Goal: Obtain resource: Download file/media

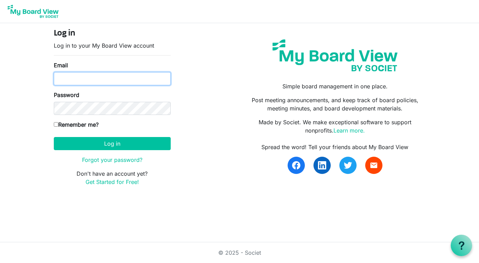
type input "[PERSON_NAME][EMAIL_ADDRESS][DOMAIN_NAME]"
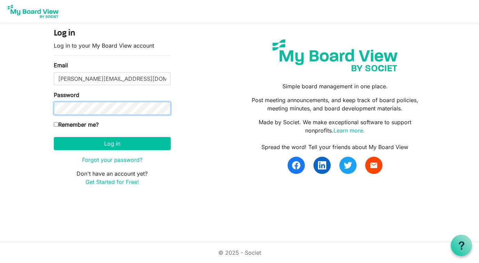
click at [112, 143] on button "Log in" at bounding box center [112, 143] width 117 height 13
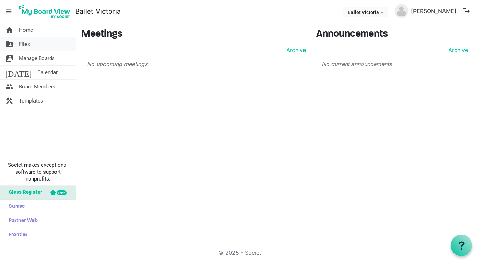
click at [27, 42] on span "Files" at bounding box center [24, 44] width 11 height 14
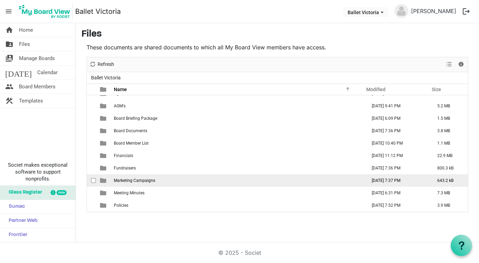
scroll to position [8, 0]
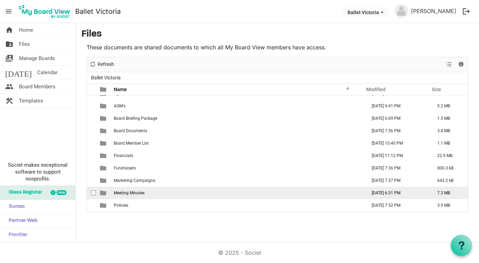
click at [132, 193] on span "Meeting Minutes" at bounding box center [129, 192] width 31 height 5
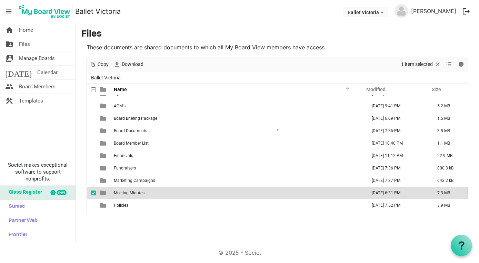
scroll to position [0, 0]
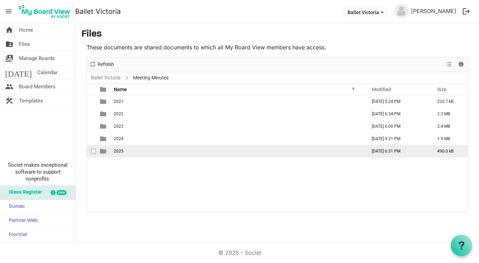
click at [117, 150] on span "2025" at bounding box center [119, 151] width 10 height 5
click at [134, 151] on td "2025" at bounding box center [238, 151] width 253 height 12
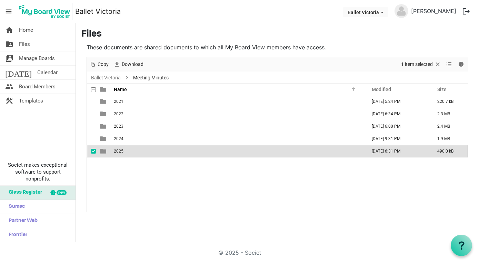
click at [134, 151] on td "2025" at bounding box center [238, 151] width 253 height 12
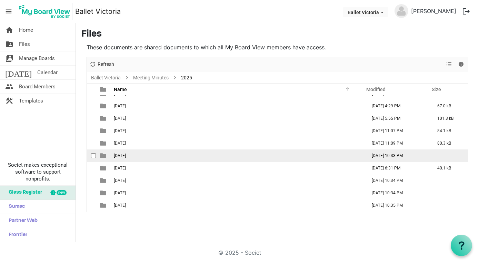
scroll to position [20, 0]
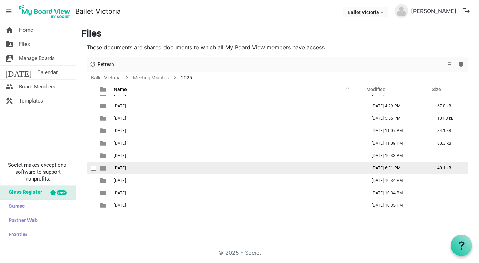
click at [126, 169] on span "[DATE]" at bounding box center [120, 168] width 12 height 5
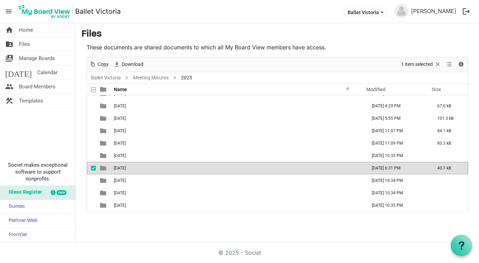
click at [126, 169] on span "08 August" at bounding box center [120, 168] width 12 height 5
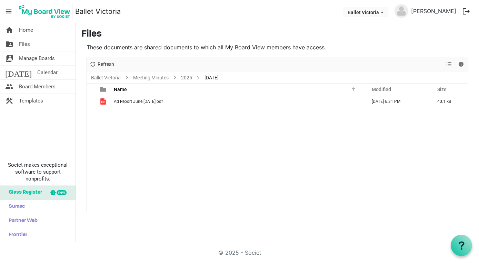
scroll to position [0, 0]
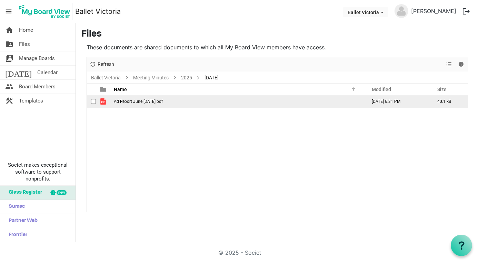
click at [141, 101] on span "Ad Report June:July 2025.pdf" at bounding box center [138, 101] width 49 height 5
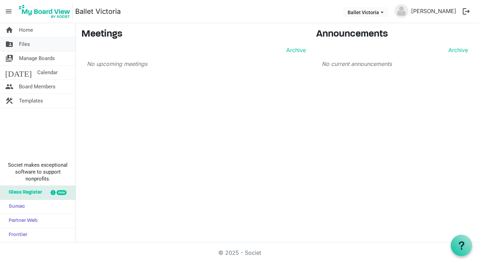
click at [49, 45] on link "folder_shared Files" at bounding box center [38, 44] width 76 height 14
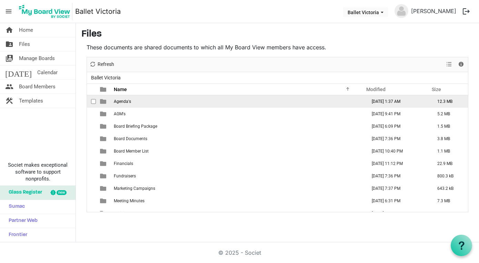
click at [137, 100] on td "Agenda's" at bounding box center [238, 101] width 253 height 12
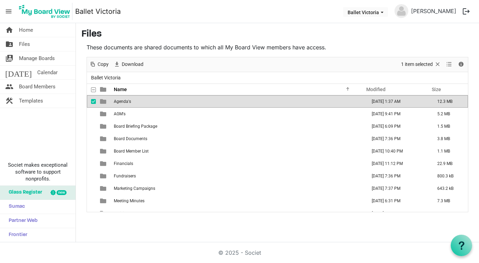
click at [137, 100] on td "Agenda's" at bounding box center [238, 101] width 253 height 12
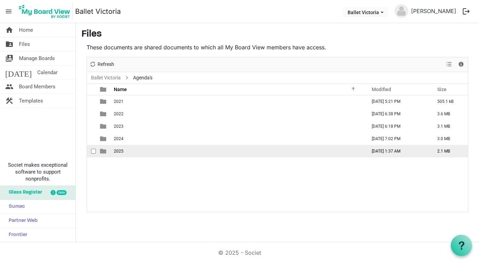
click at [122, 149] on span "2025" at bounding box center [119, 151] width 10 height 5
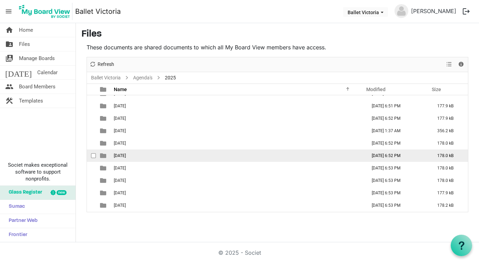
scroll to position [20, 0]
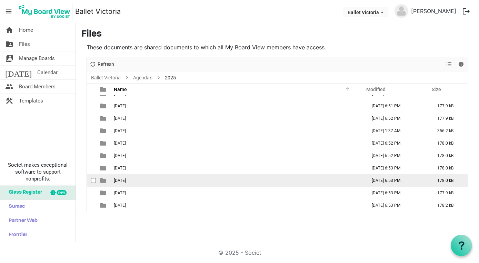
click at [126, 179] on span "09 September" at bounding box center [120, 180] width 12 height 5
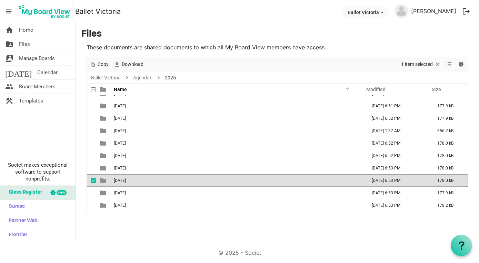
click at [126, 179] on span "09 September" at bounding box center [120, 180] width 12 height 5
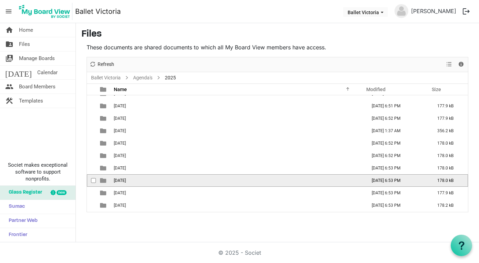
click at [143, 181] on td "09 September" at bounding box center [238, 180] width 253 height 12
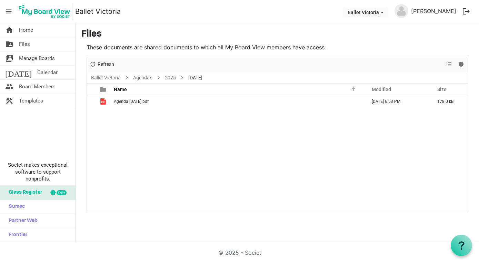
scroll to position [0, 0]
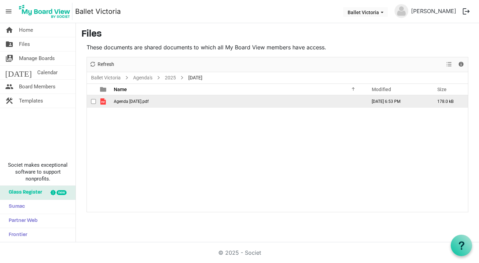
click at [149, 100] on span "Agenda September 30 2025.pdf" at bounding box center [131, 101] width 35 height 5
